Goal: Information Seeking & Learning: Find specific fact

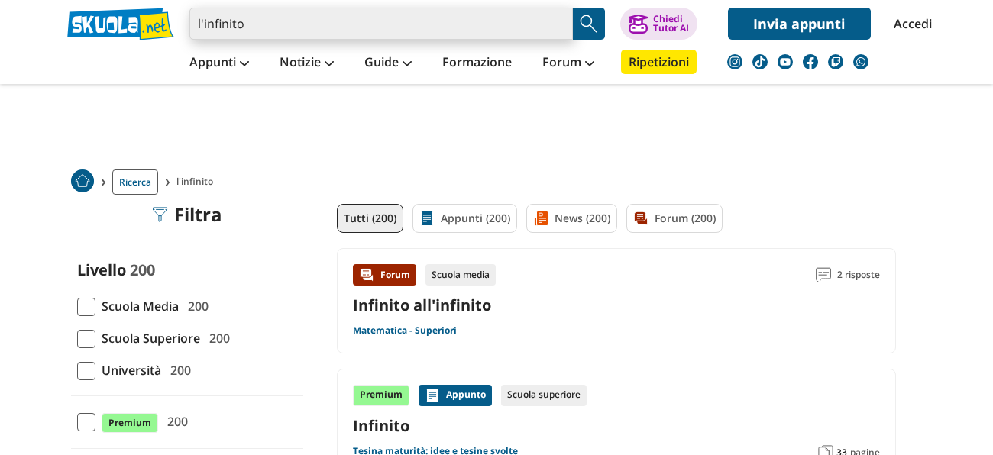
click at [325, 29] on input "l'infinito" at bounding box center [380, 24] width 383 height 32
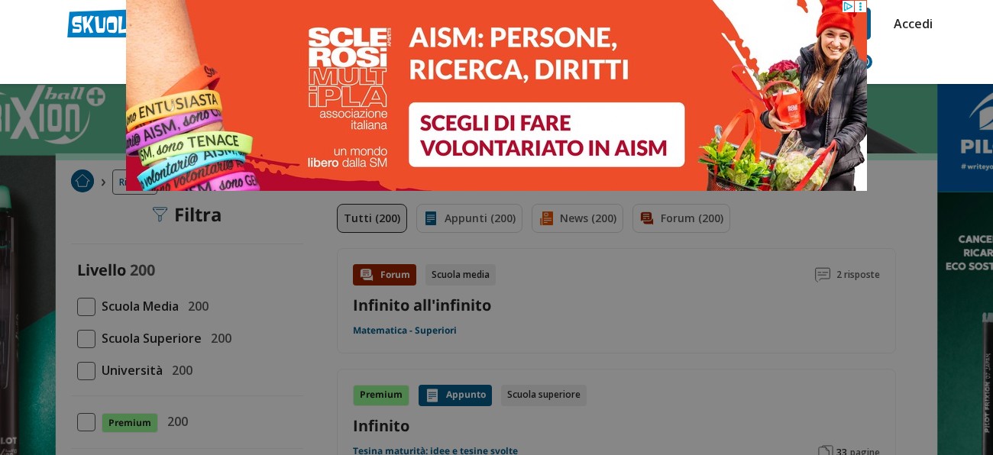
type input "l'infinito leopardi"
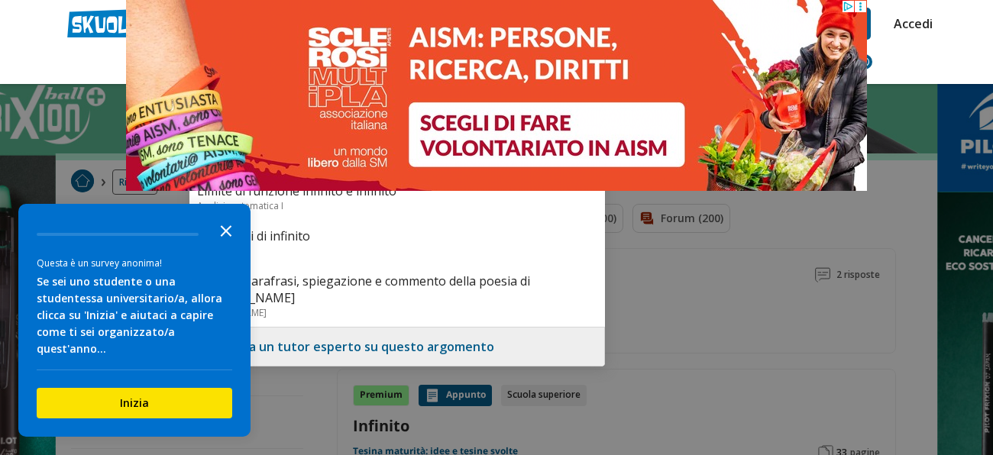
click at [226, 235] on icon "Close the survey" at bounding box center [226, 230] width 31 height 31
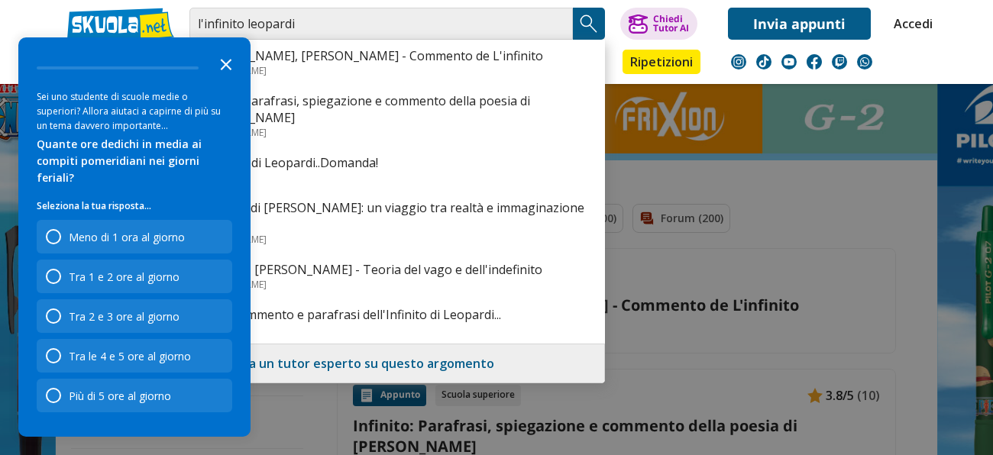
click at [227, 70] on polygon "Close the survey" at bounding box center [226, 64] width 11 height 11
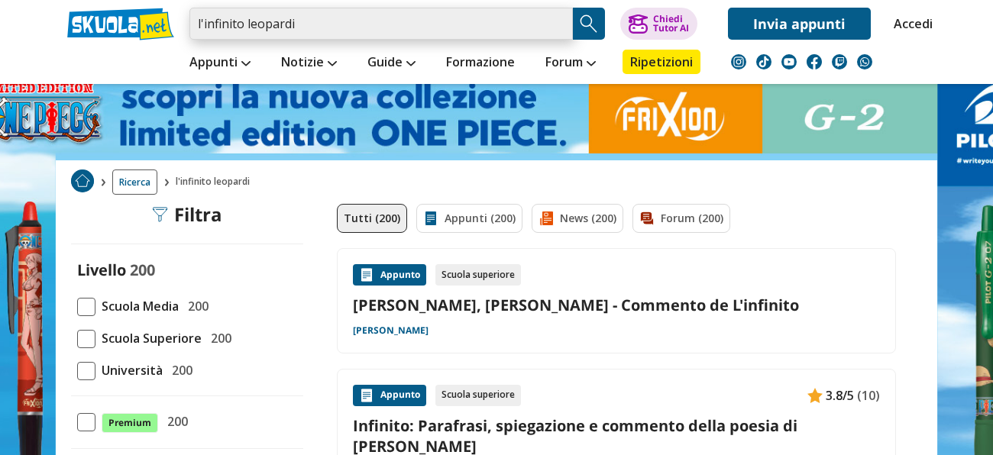
click at [295, 27] on input "l'infinito leopardi" at bounding box center [380, 24] width 383 height 32
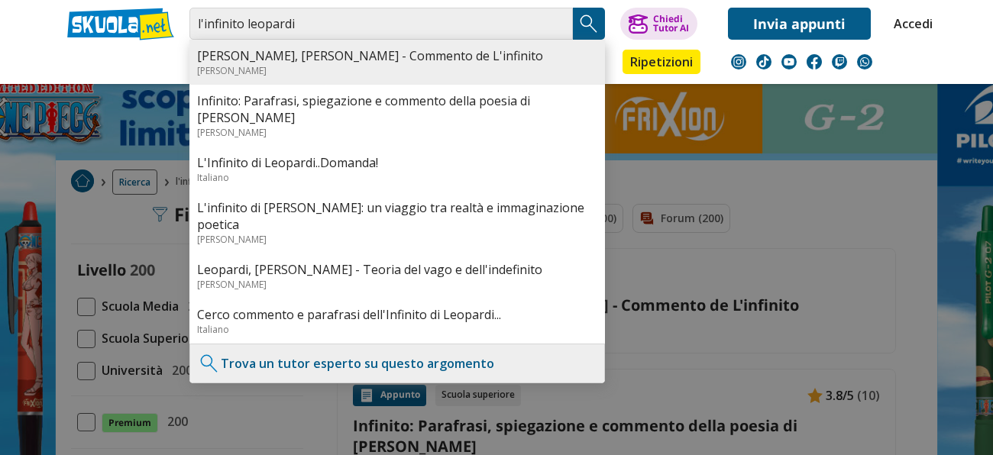
click at [302, 44] on div "[PERSON_NAME], [PERSON_NAME] - Commento de L'infinito [PERSON_NAME]" at bounding box center [396, 62] width 415 height 45
